Goal: Transaction & Acquisition: Obtain resource

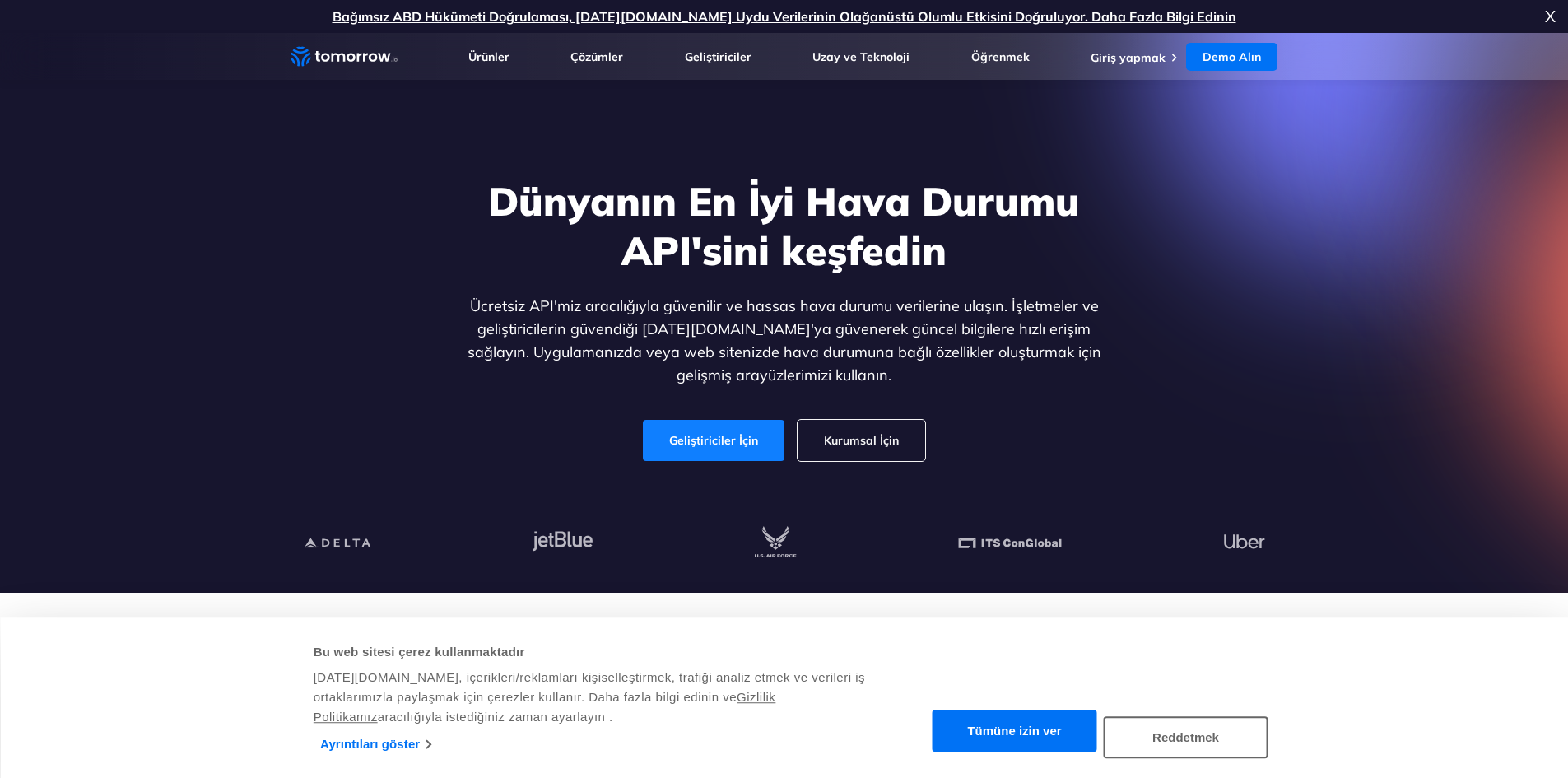
click at [720, 446] on font "Geliştiriciler İçin" at bounding box center [714, 440] width 89 height 15
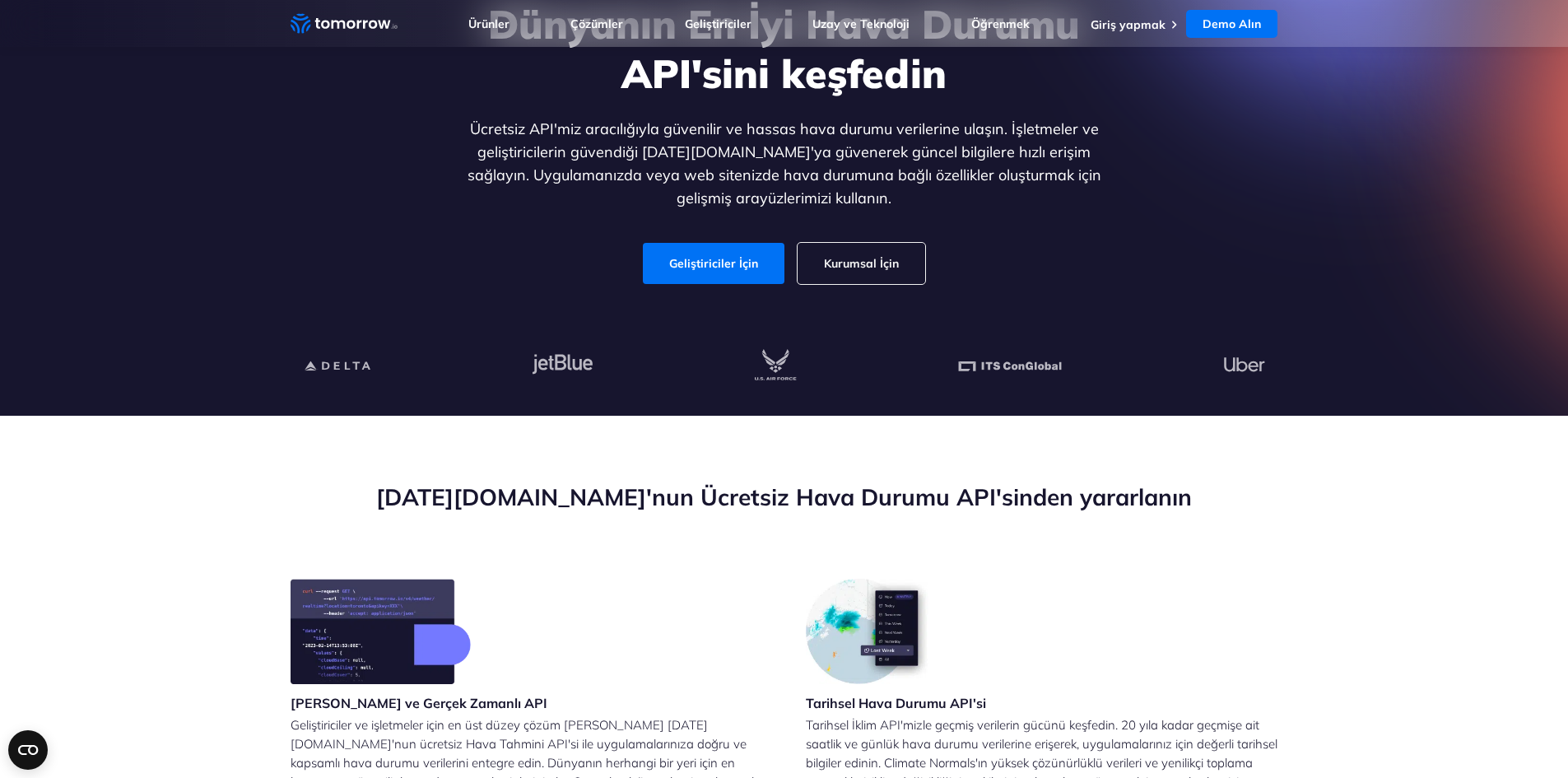
scroll to position [83, 0]
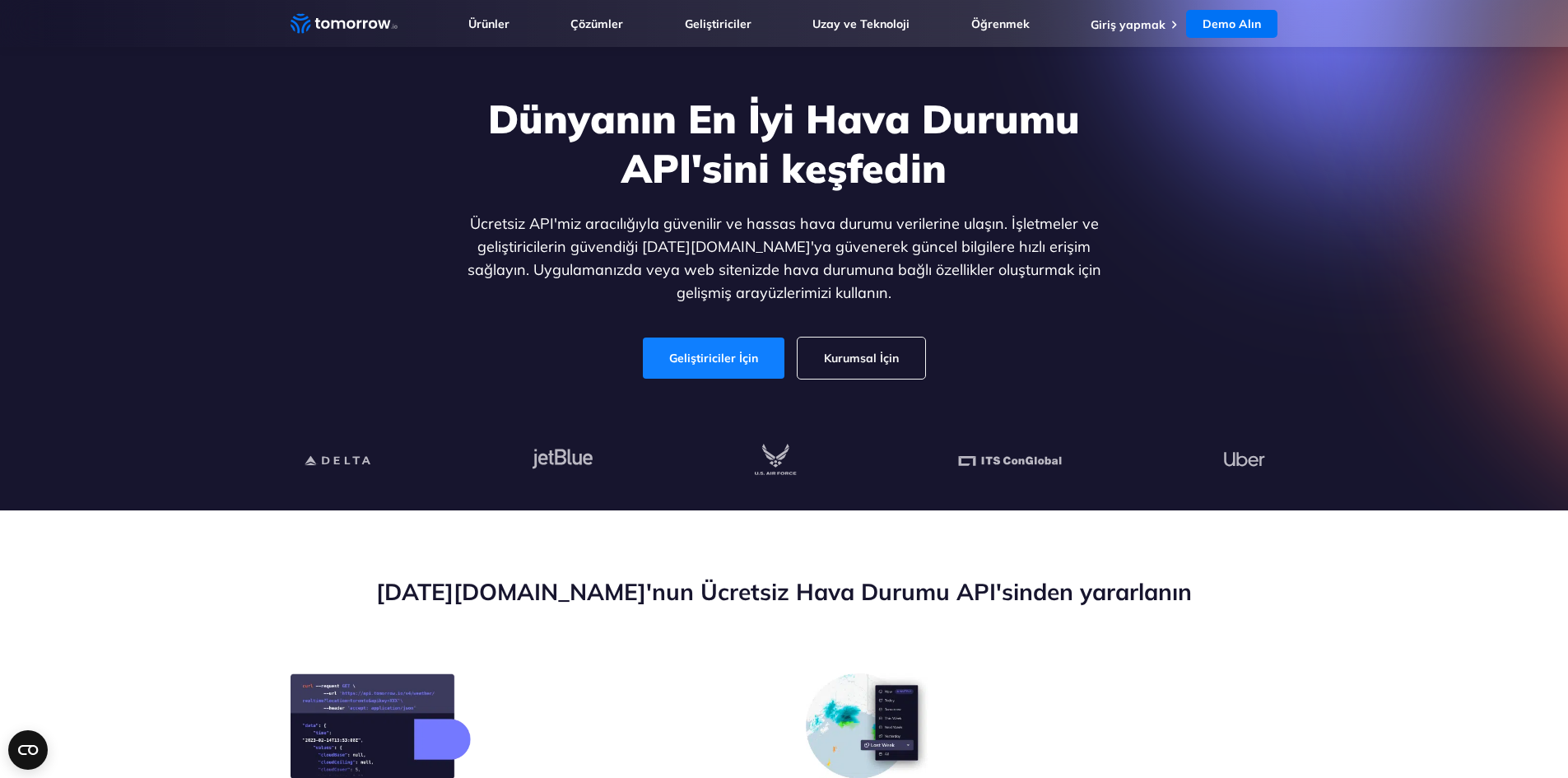
click at [685, 365] on font "Geliştiriciler İçin" at bounding box center [714, 358] width 89 height 15
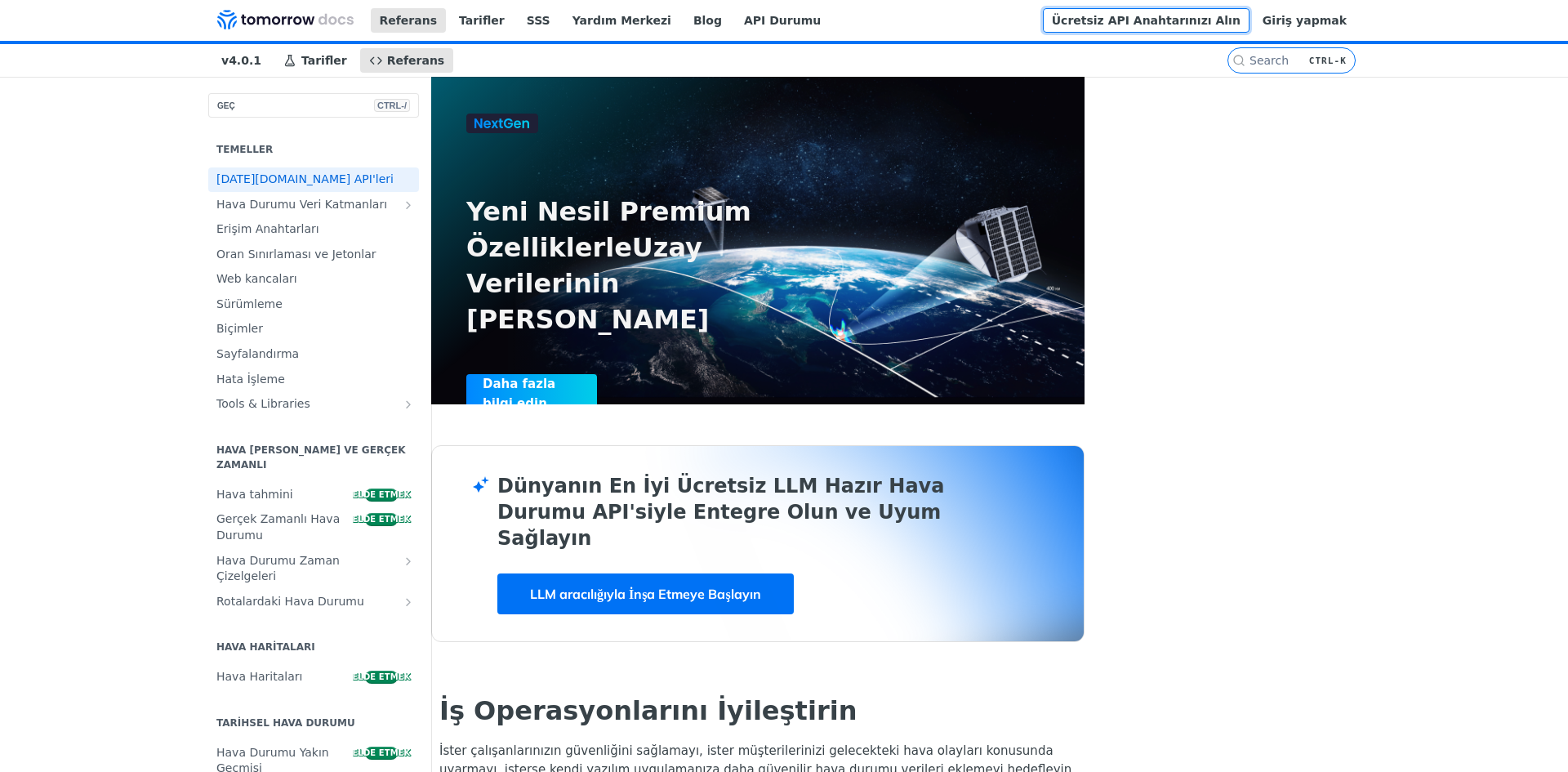
click at [1241, 20] on font "Ücretsiz API Anahtarınızı Alın" at bounding box center [1146, 20] width 189 height 13
